Goal: Task Accomplishment & Management: Complete application form

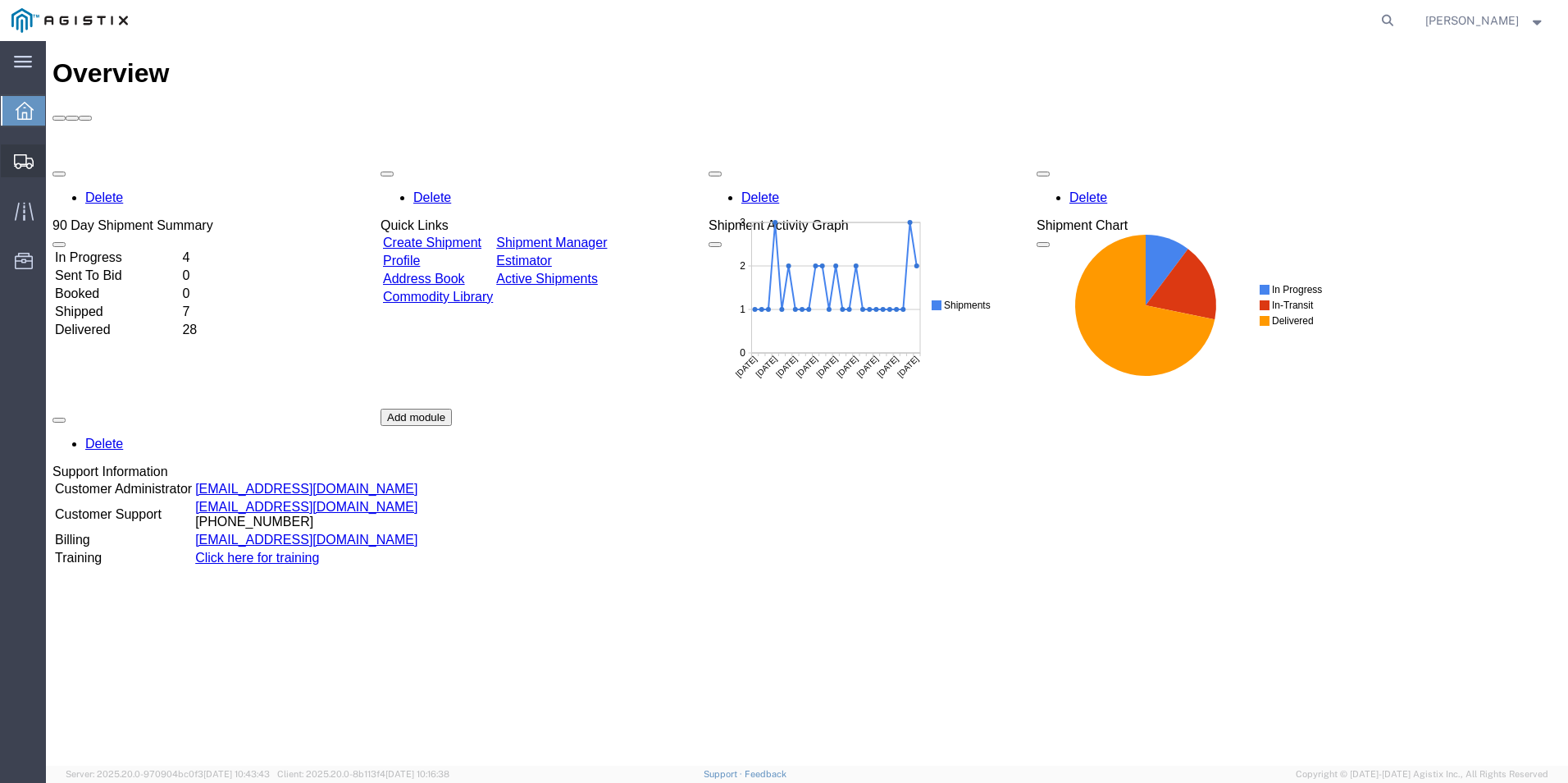
click at [0, 0] on span "Create Shipment" at bounding box center [0, 0] width 0 height 0
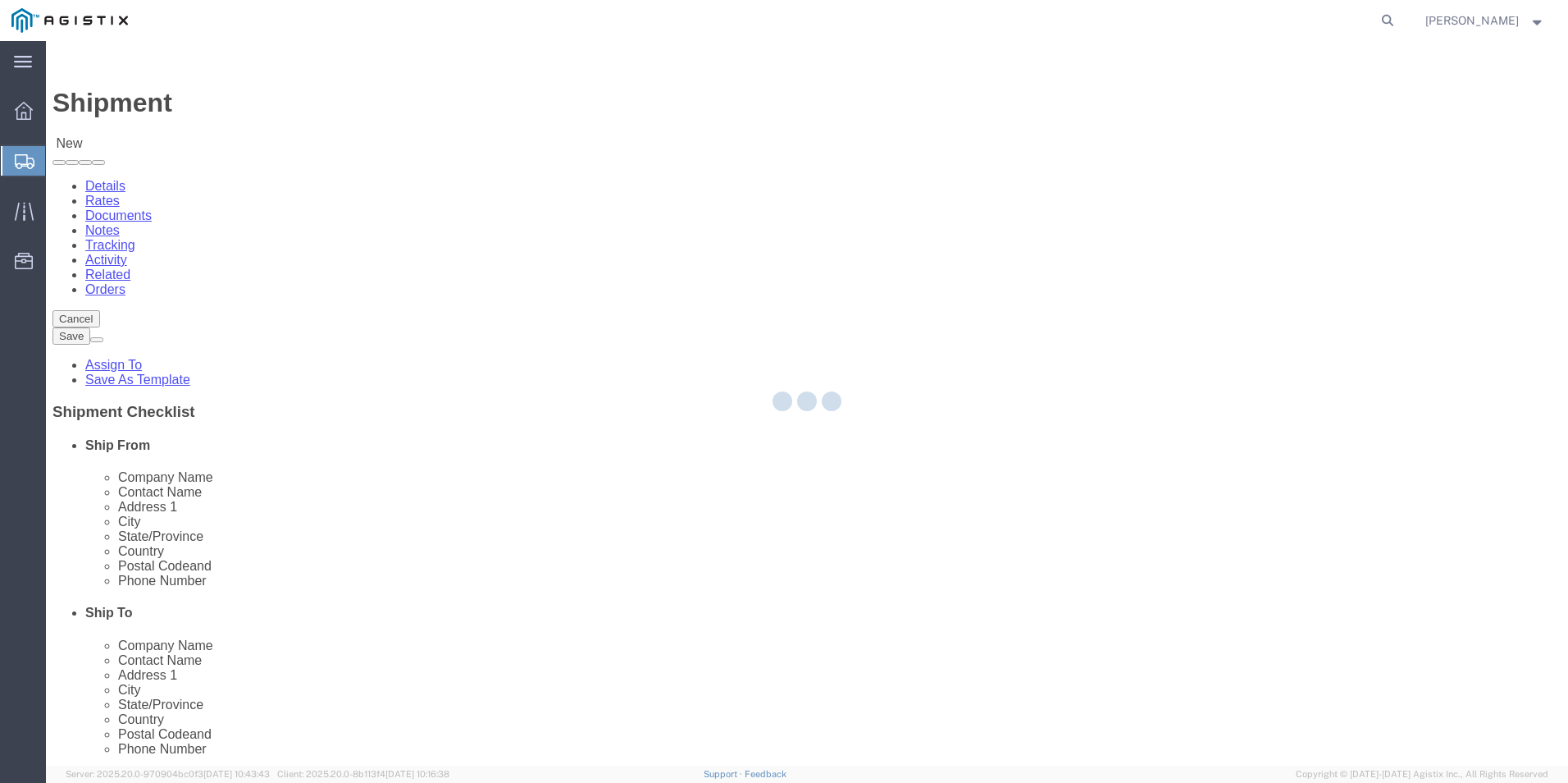
select select
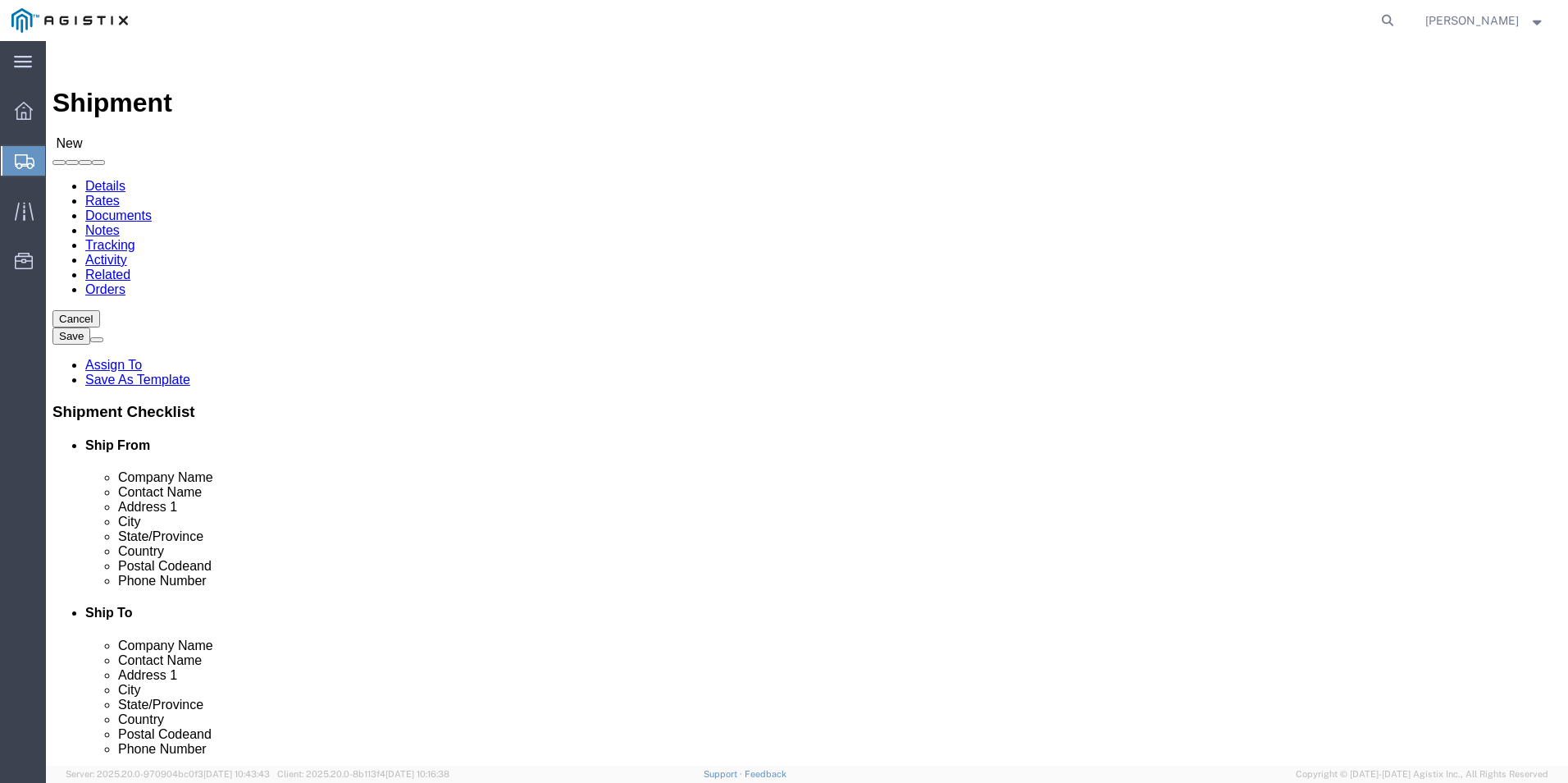
click select "Select Kerotest Manufacturing Corp PG&E"
select select "9596"
click select "Select Kerotest Manufacturing Corp PG&E"
select select
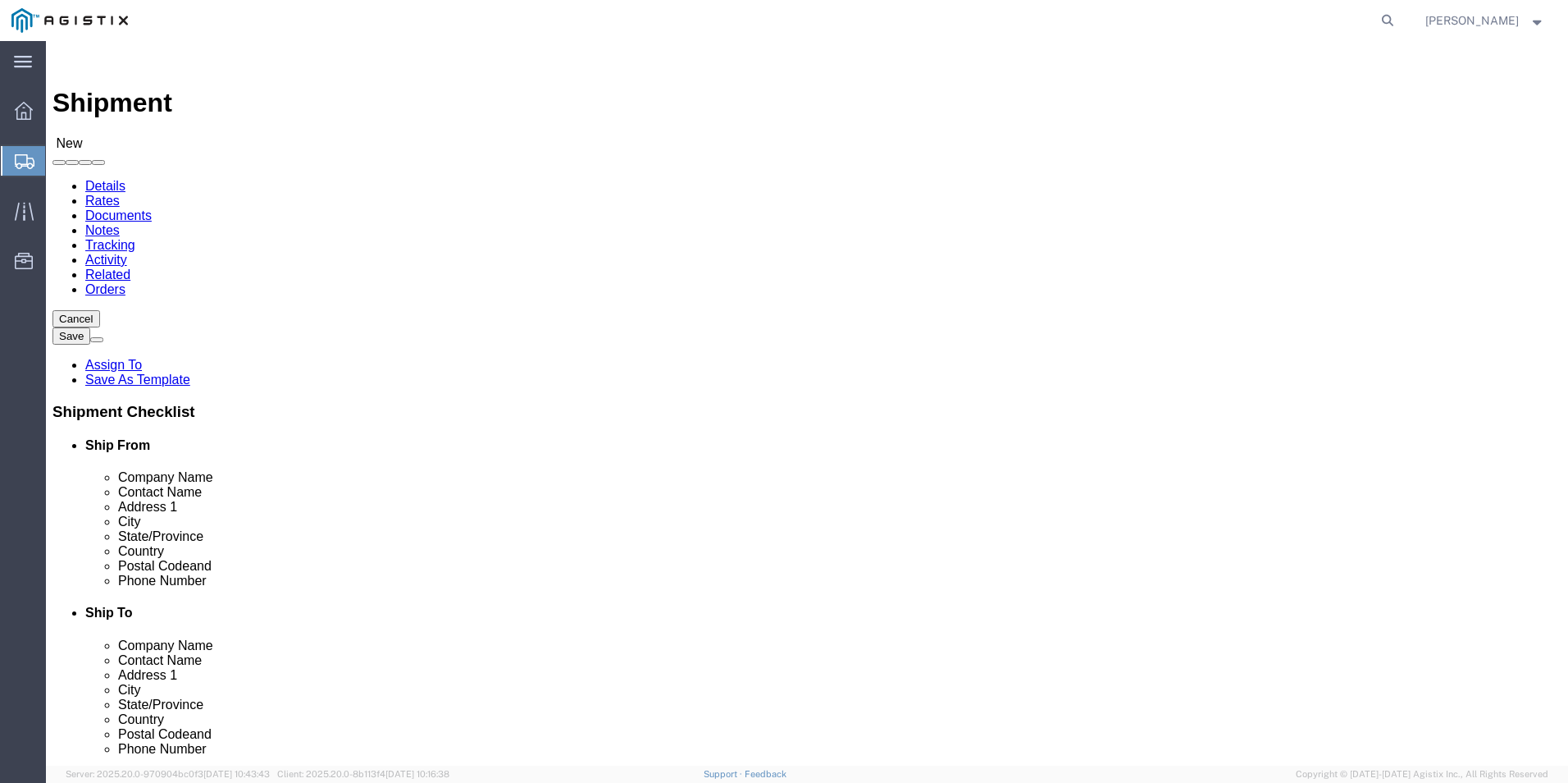
click select "Select All Others [GEOGRAPHIC_DATA] [GEOGRAPHIC_DATA] [GEOGRAPHIC_DATA] [GEOGRA…"
select select "19740"
click select "Select All Others [GEOGRAPHIC_DATA] [GEOGRAPHIC_DATA] [GEOGRAPHIC_DATA] [GEOGRA…"
select select "MYPROFILE"
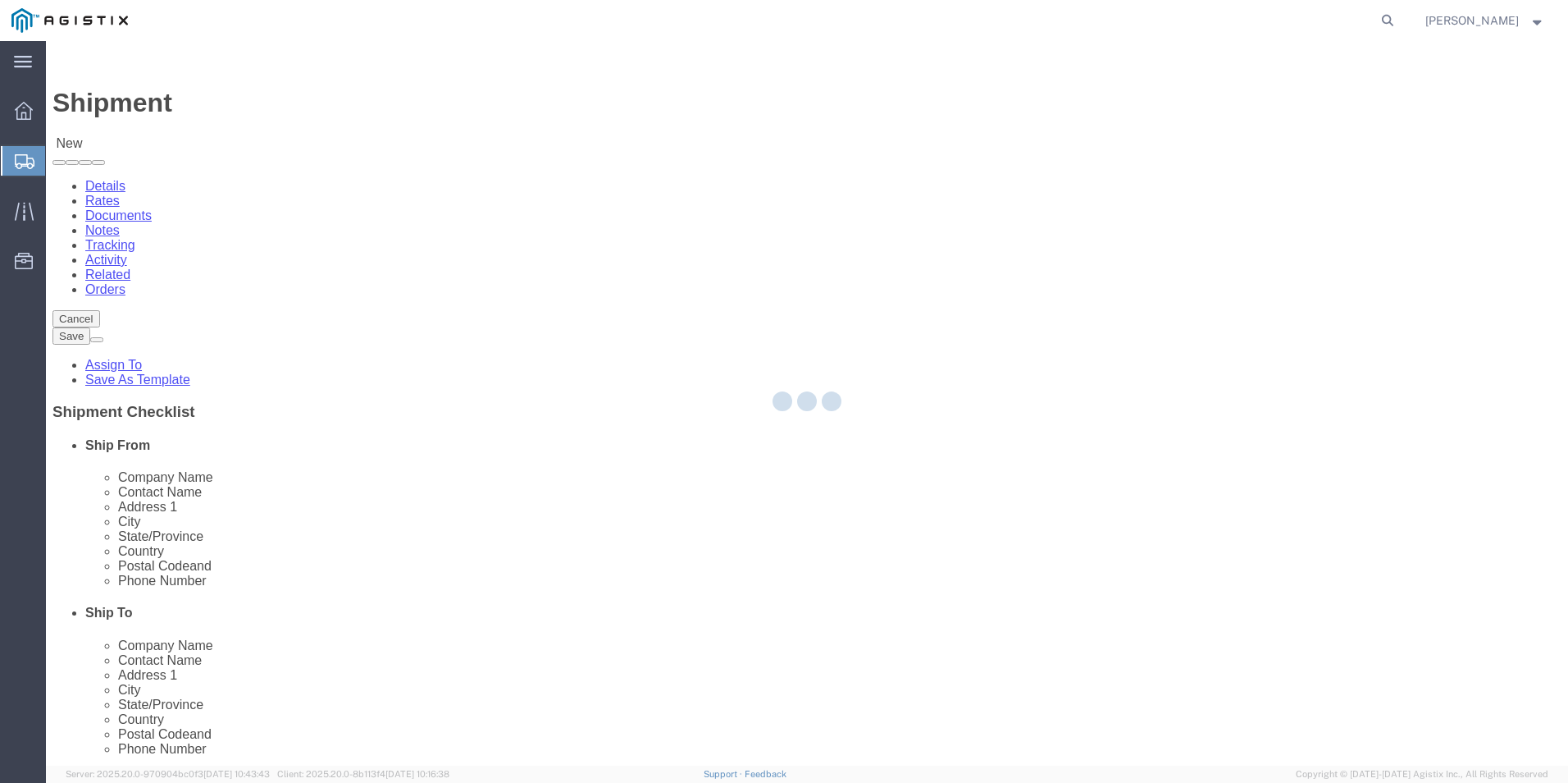
select select "LA"
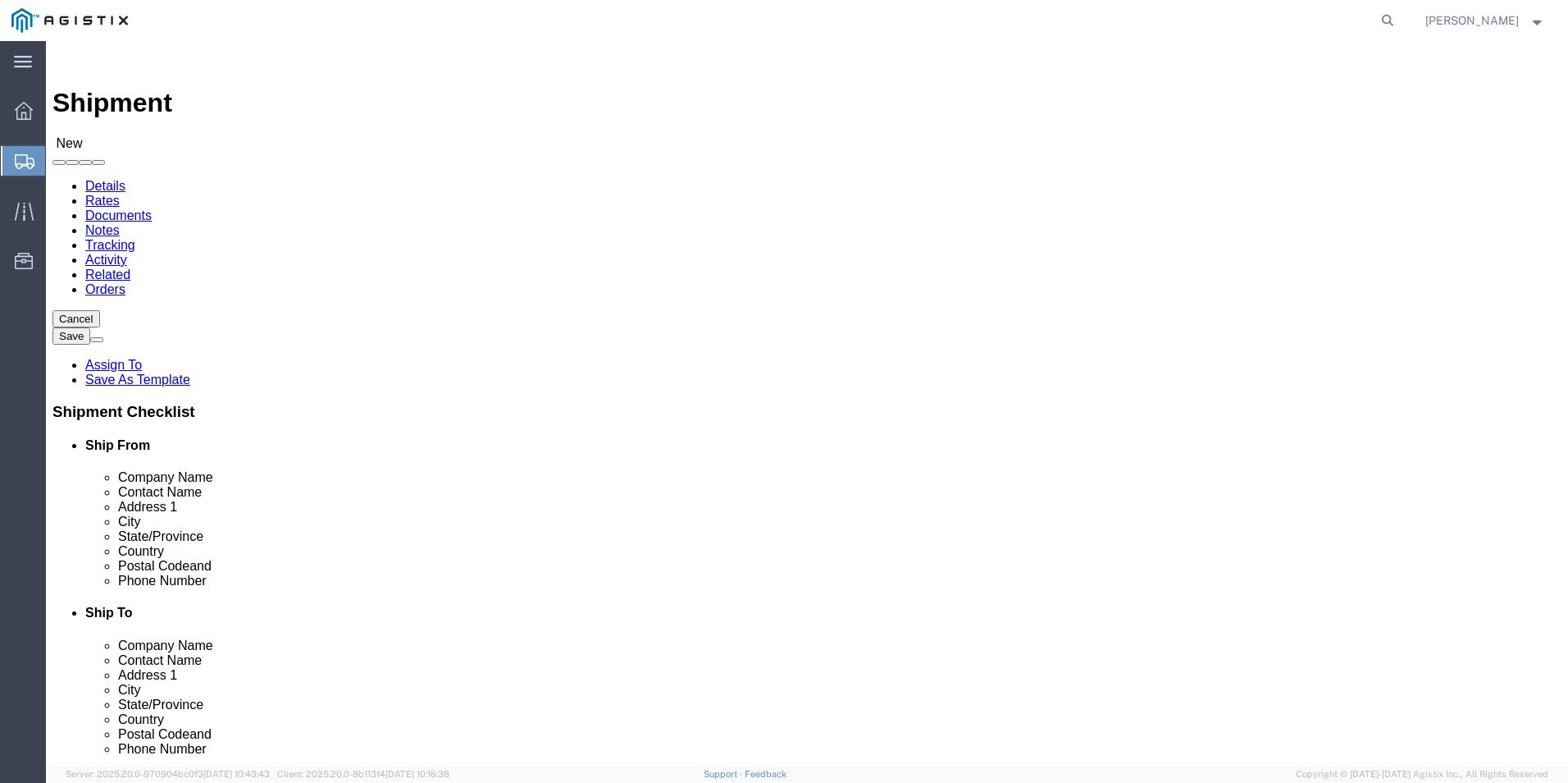
scroll to position [82, 0]
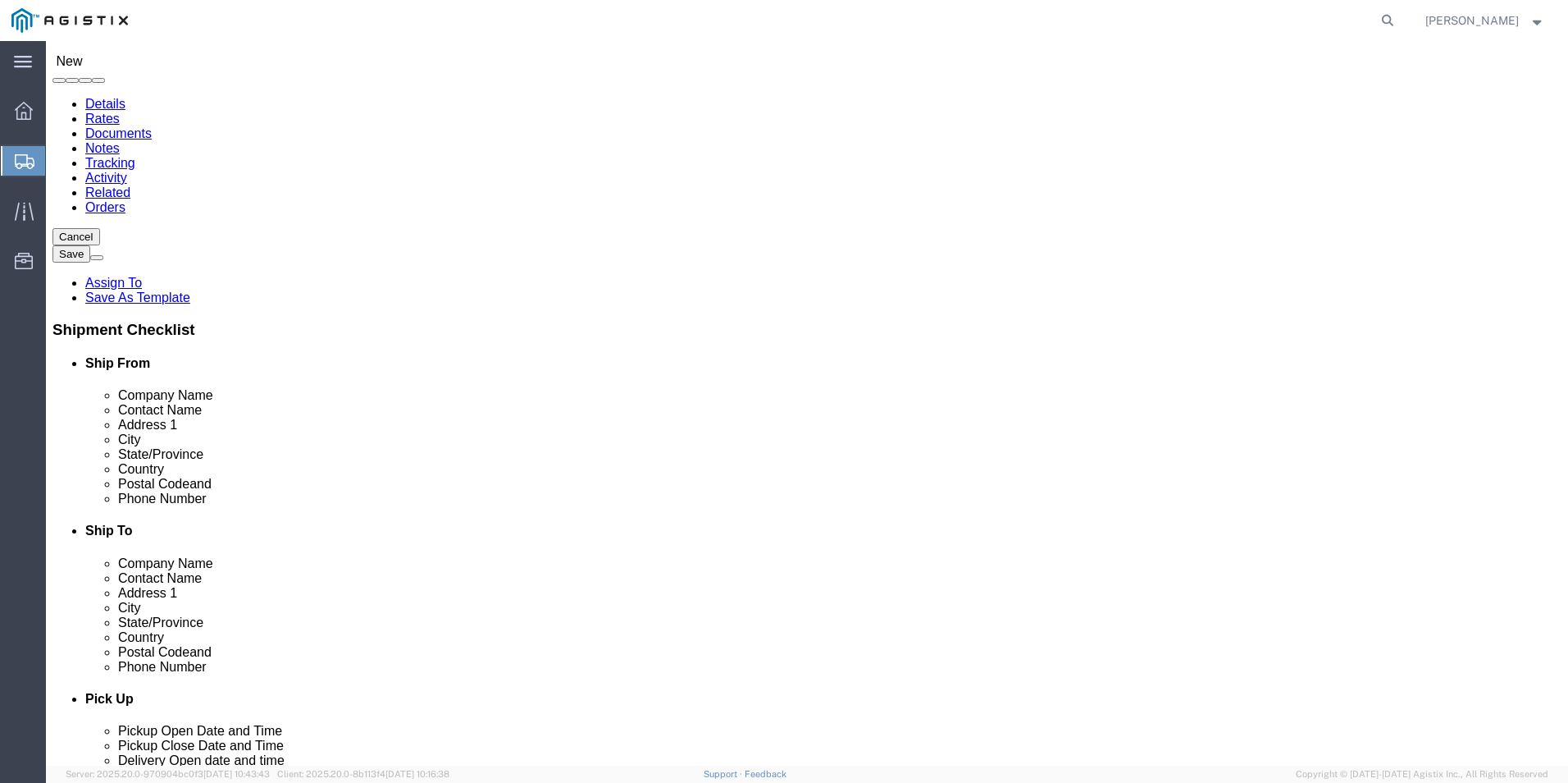
click input "text"
type input "P"
click p "- Pacific Gas & Electric - ([PERSON_NAME]) [STREET_ADDRESS][PERSON_NAME]"
select select "CA"
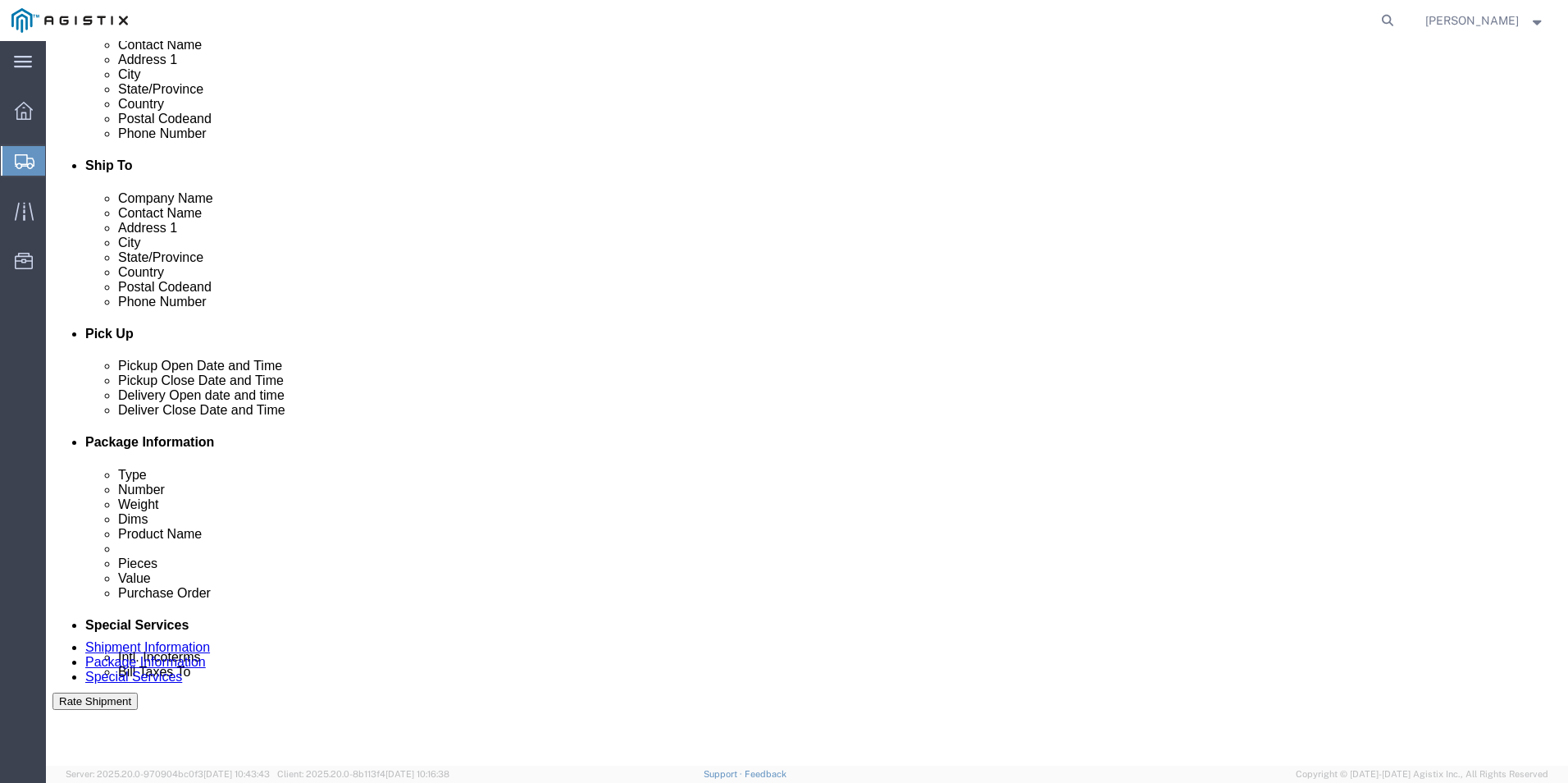
scroll to position [493, 0]
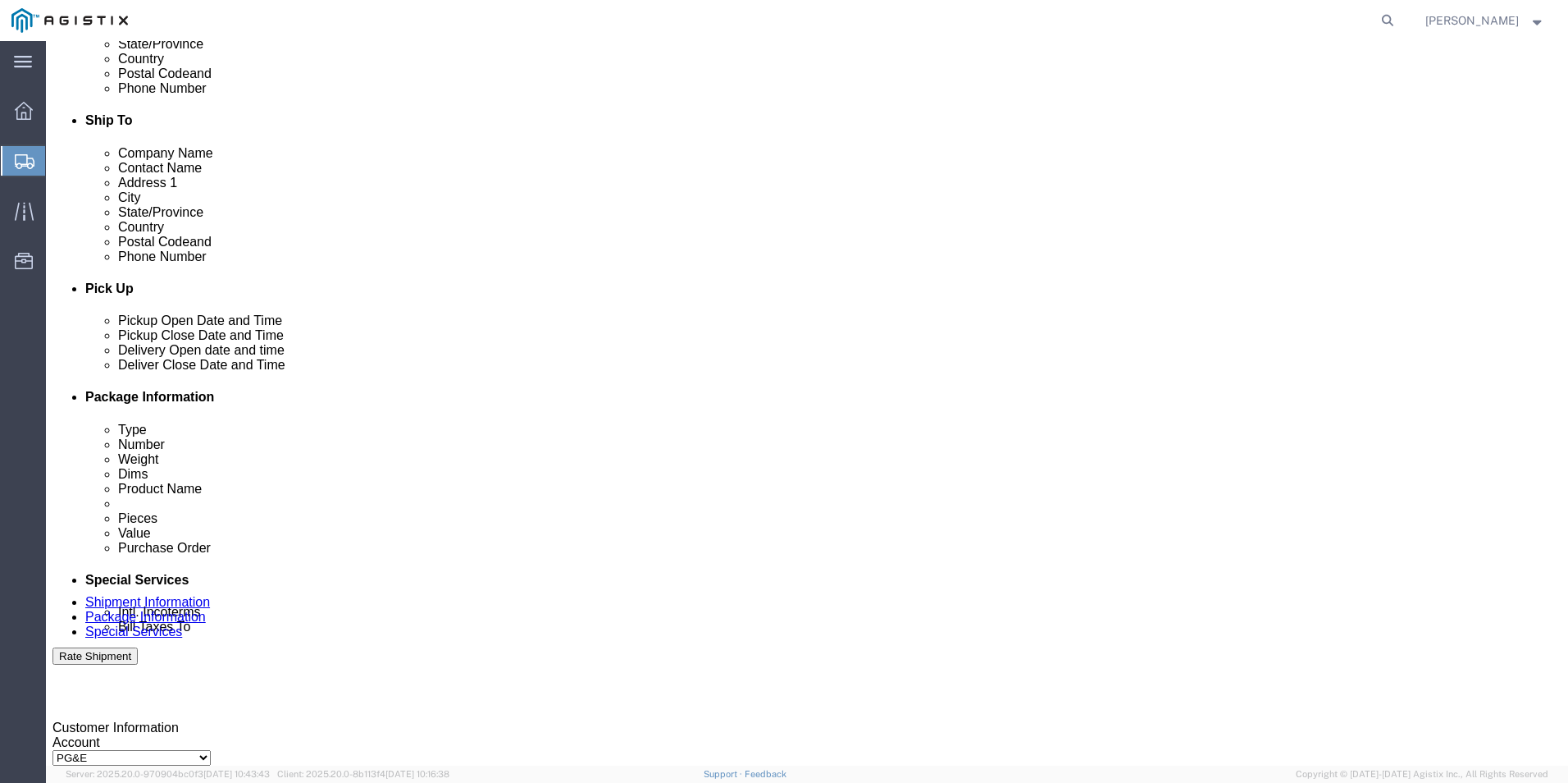
type input "Pacific Gas & Electric"
click div "[DATE] 8:00 AM"
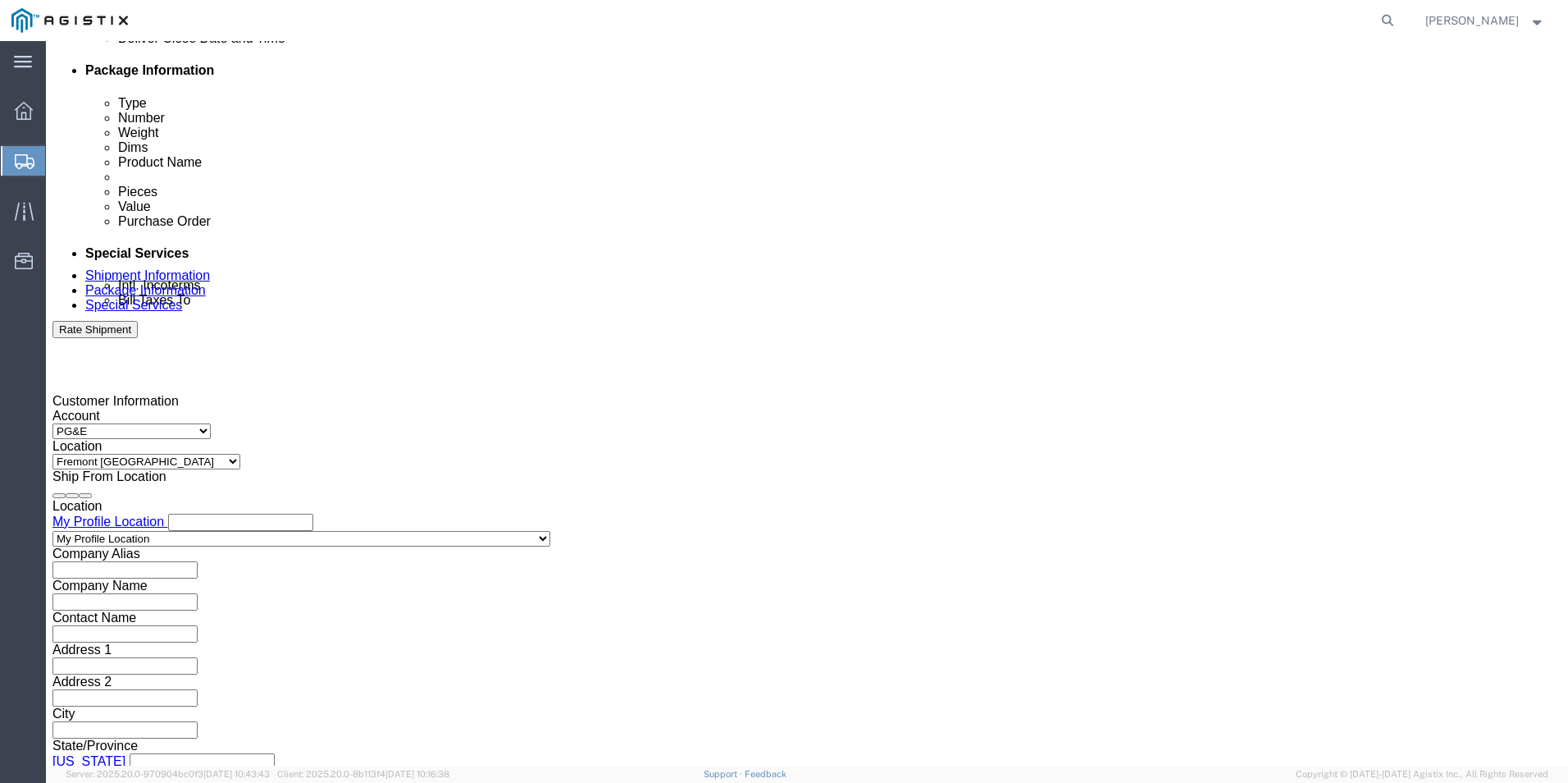
click input "3:00 AM"
click input "12:00 AM"
click input "4:00 AM"
type input "4:00 PM"
click button "Apply"
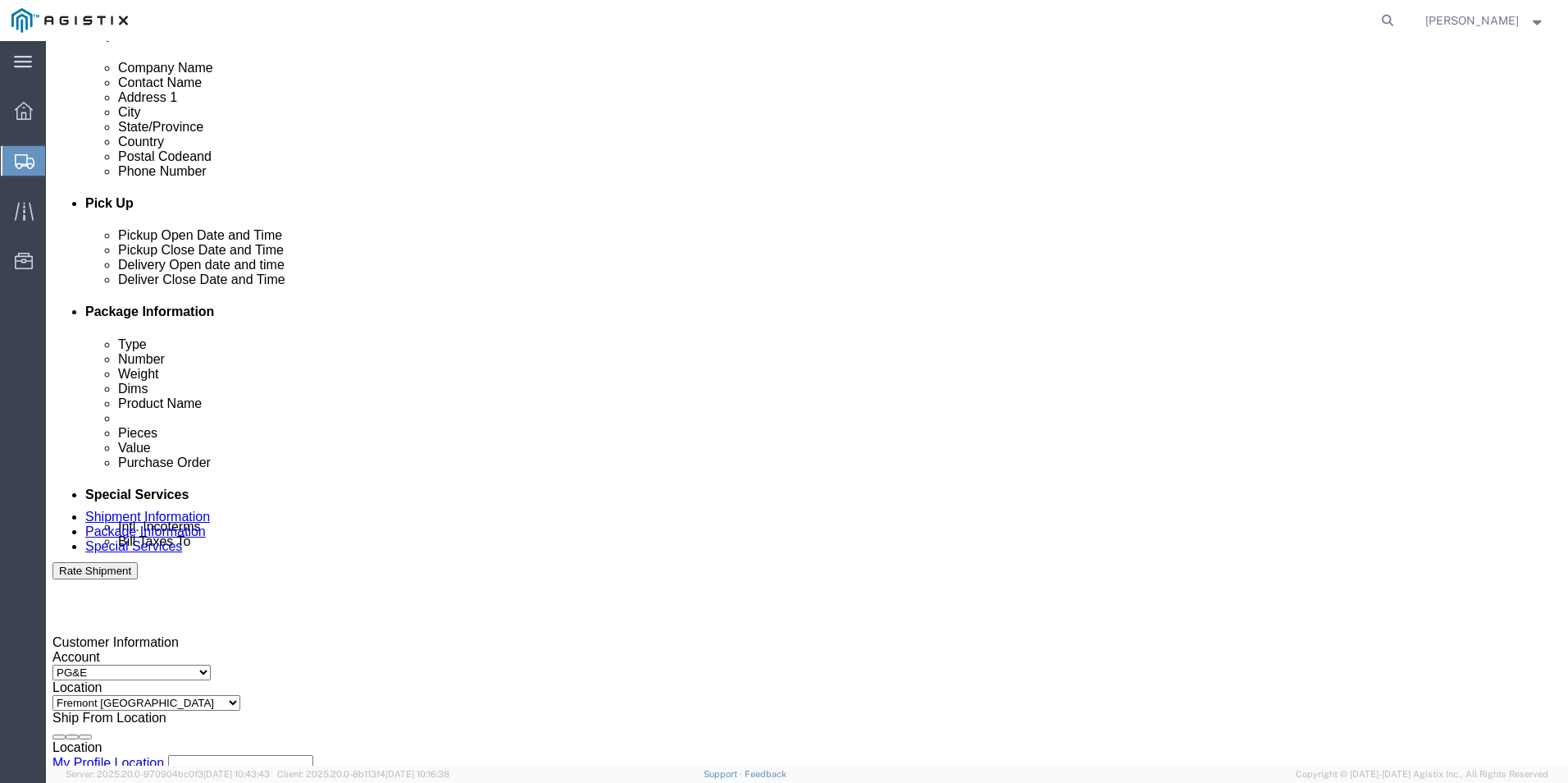
scroll to position [572, 0]
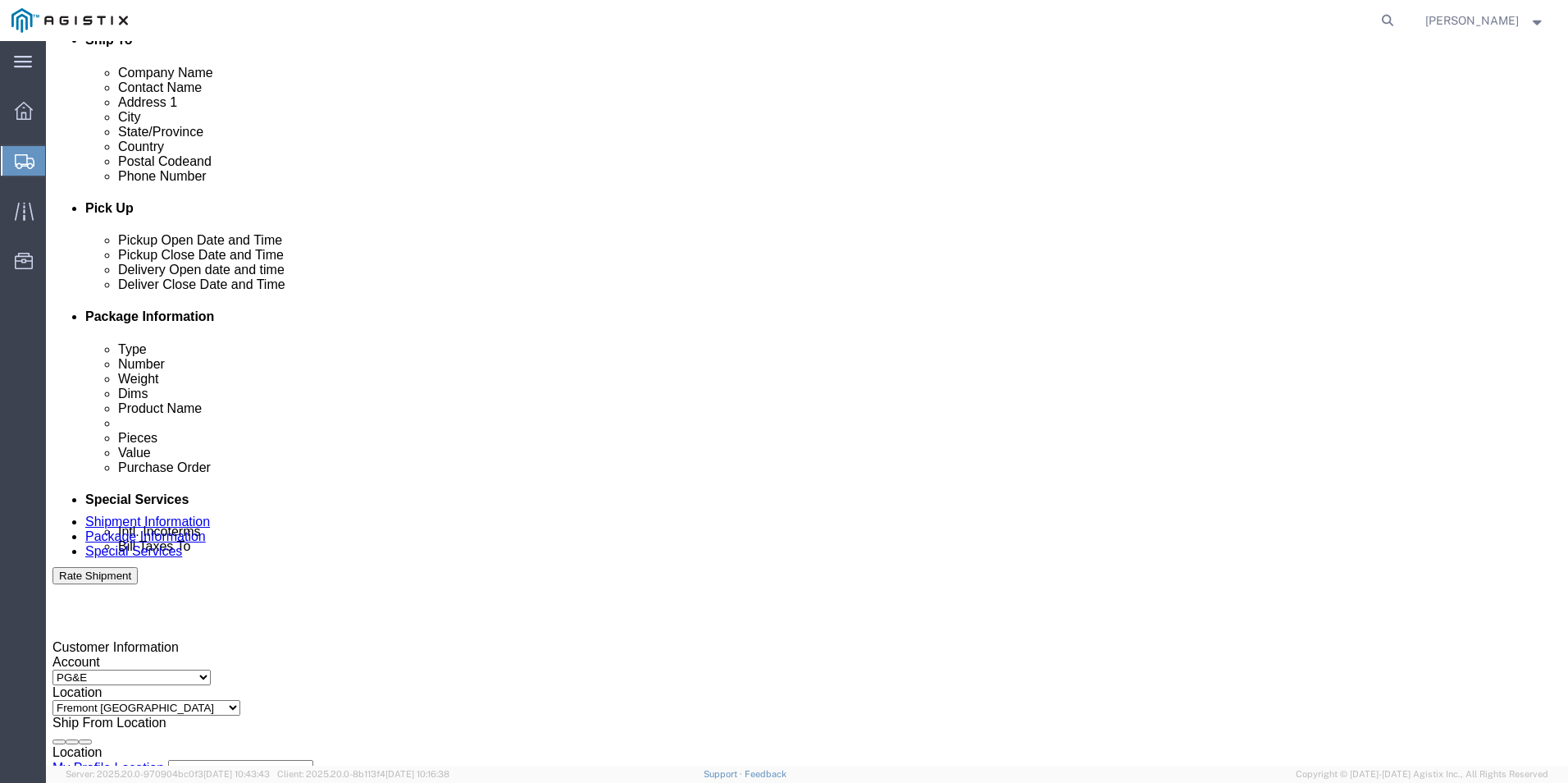
click div
click input "5:00 PM"
type input "8:00 AM"
click button "Apply"
click div
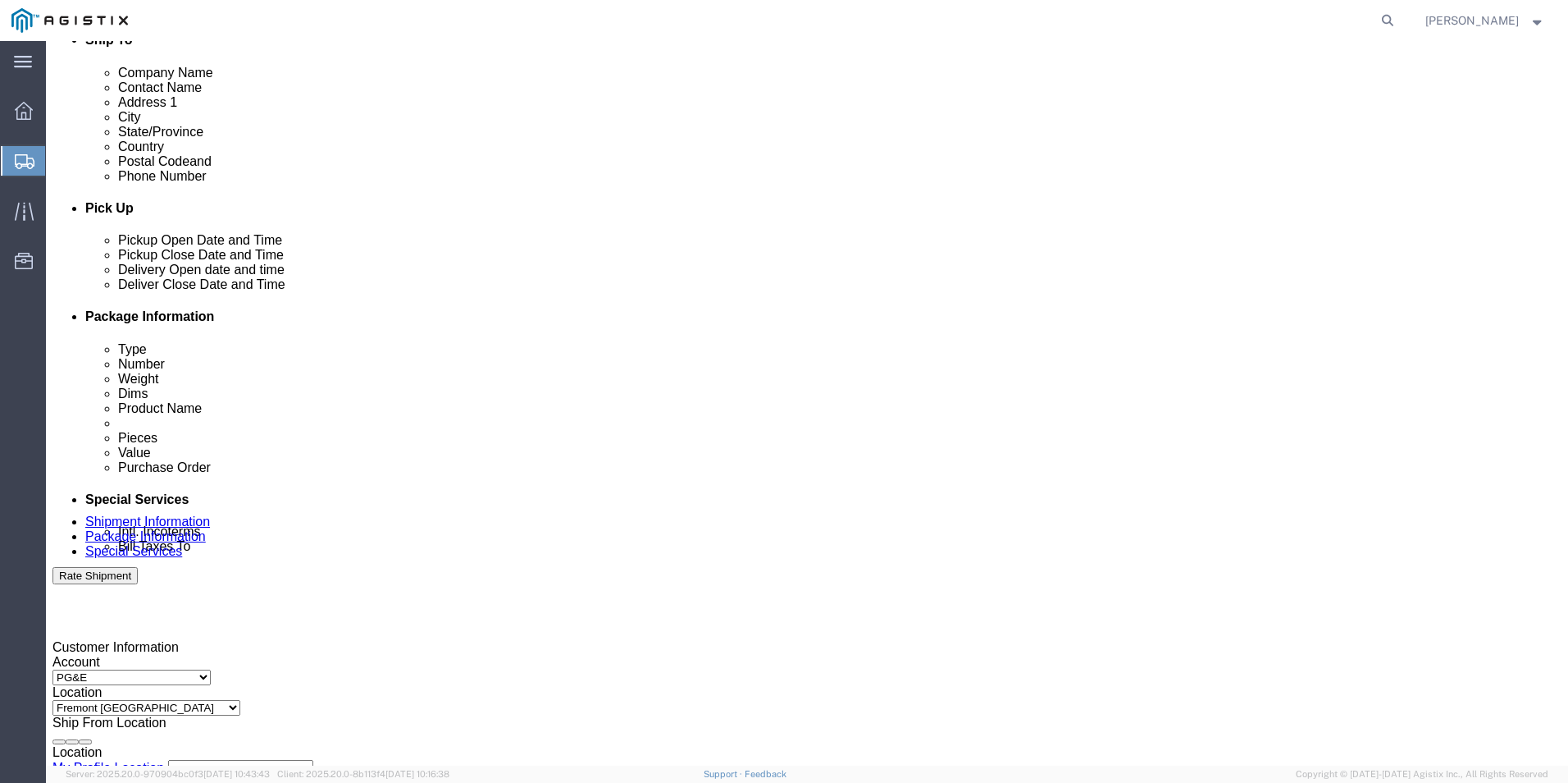
type input "5:00 PM"
click button "Apply"
click button "Cancel"
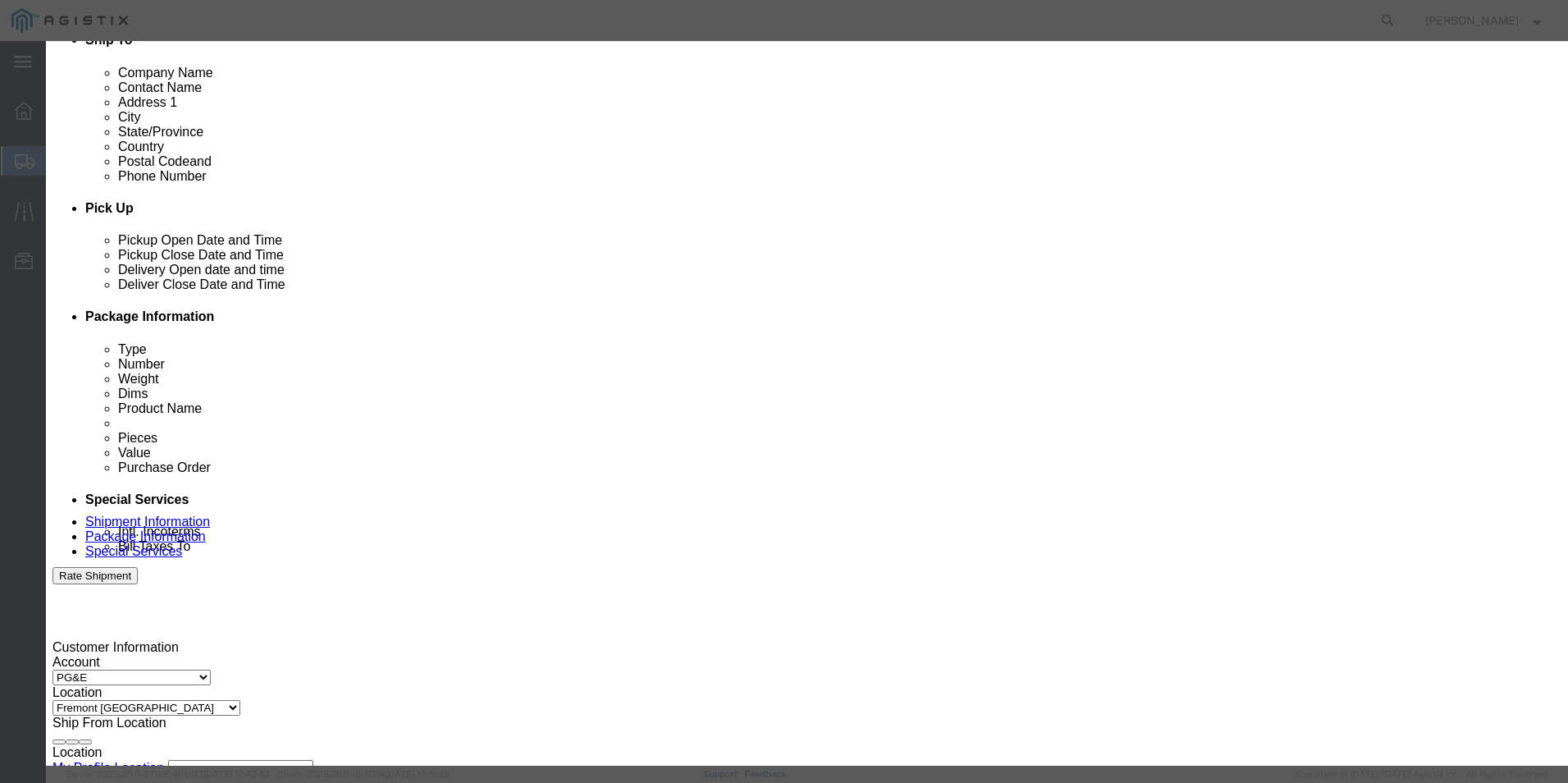
drag, startPoint x: 948, startPoint y: 151, endPoint x: 983, endPoint y: 191, distance: 53.2
click button "Yes"
